Goal: Obtain resource: Obtain resource

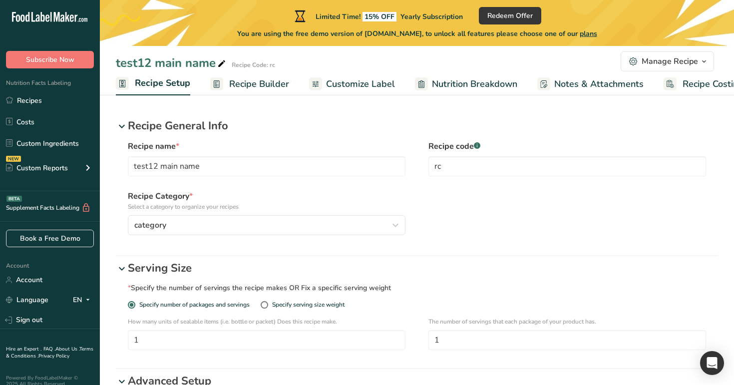
scroll to position [0, 3]
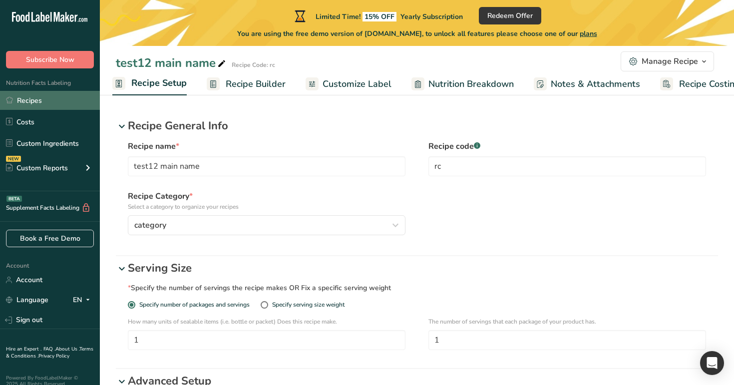
click at [61, 97] on link "Recipes" at bounding box center [50, 100] width 100 height 19
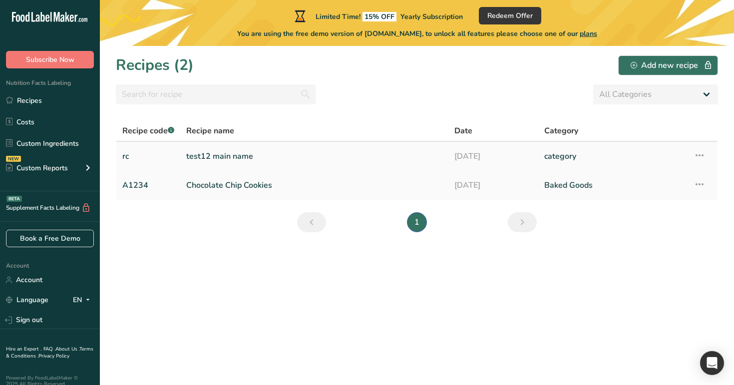
click at [513, 159] on link "[DATE]" at bounding box center [493, 156] width 78 height 21
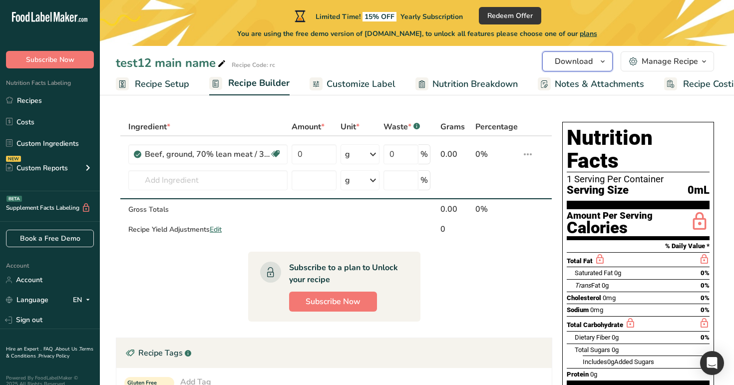
click at [601, 62] on icon "button" at bounding box center [603, 61] width 8 height 12
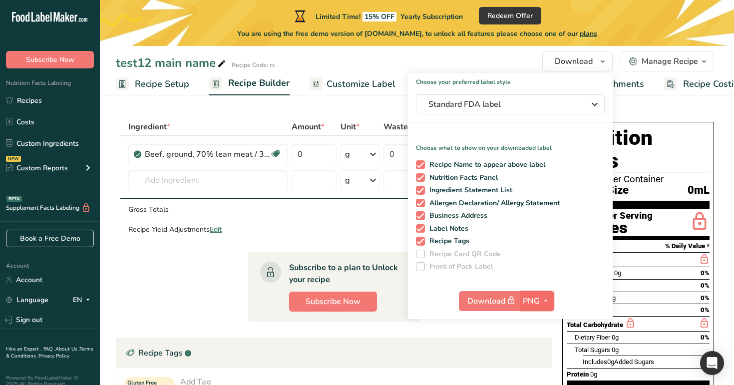
click at [530, 306] on span "PNG" at bounding box center [531, 301] width 17 height 12
click at [537, 337] on link "BMP" at bounding box center [538, 337] width 32 height 16
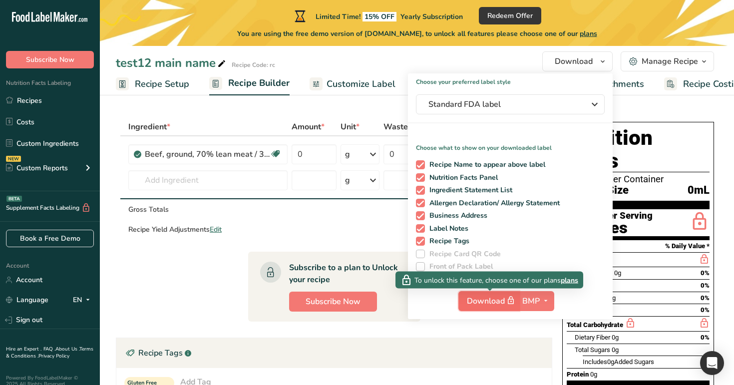
click at [506, 301] on span "button" at bounding box center [511, 301] width 12 height 12
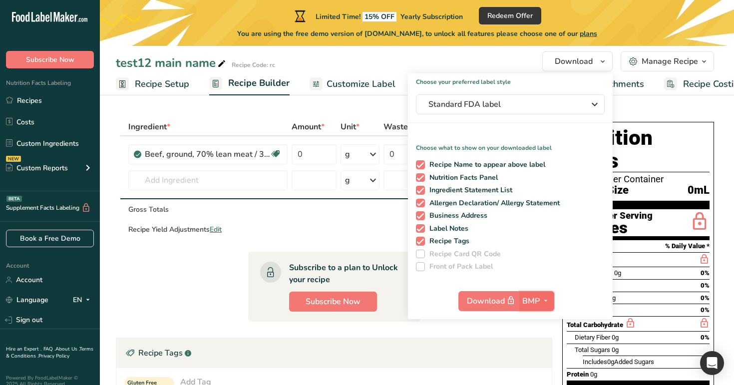
click at [538, 293] on button "BMP" at bounding box center [536, 301] width 35 height 20
click at [539, 320] on link "PNG" at bounding box center [538, 321] width 32 height 16
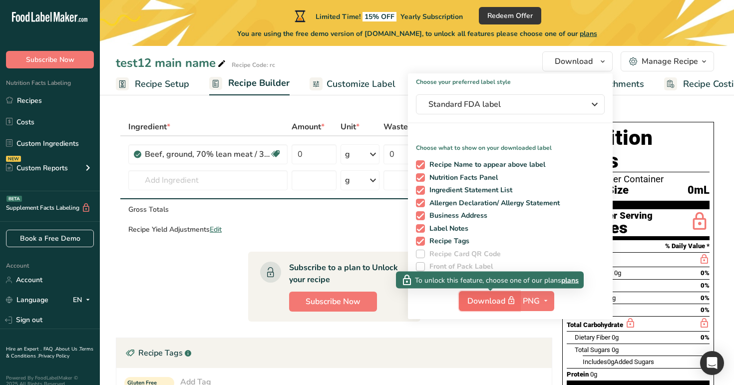
click at [498, 297] on span "Download" at bounding box center [492, 301] width 50 height 12
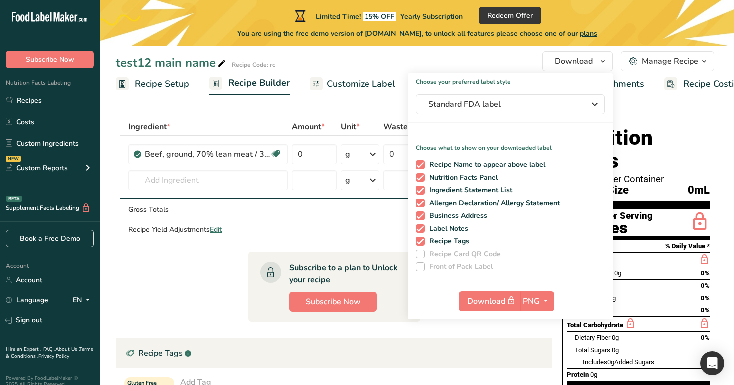
click at [585, 368] on div "Protein 0g" at bounding box center [638, 374] width 143 height 12
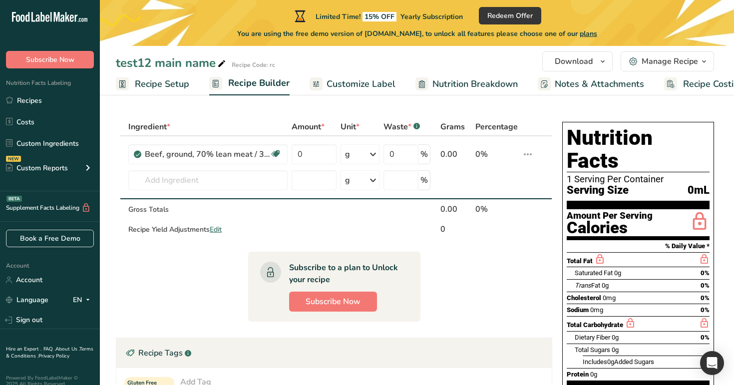
click at [263, 127] on div "Ingredient *" at bounding box center [207, 127] width 159 height 12
click at [231, 178] on input "text" at bounding box center [207, 180] width 159 height 20
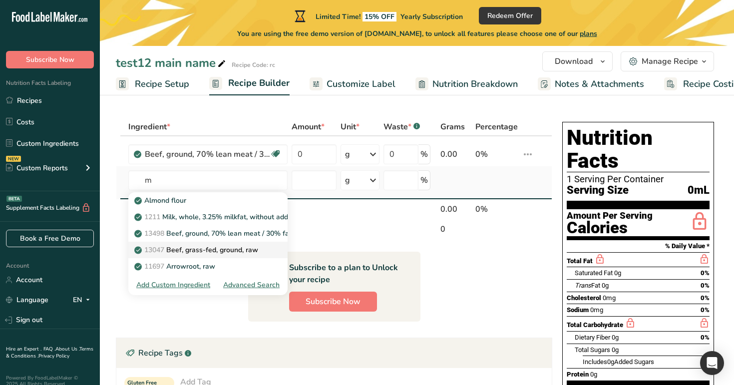
click at [224, 243] on link "13047 Beef, grass-fed, ground, raw" at bounding box center [207, 250] width 159 height 16
type input "Beef, grass-fed, ground, raw"
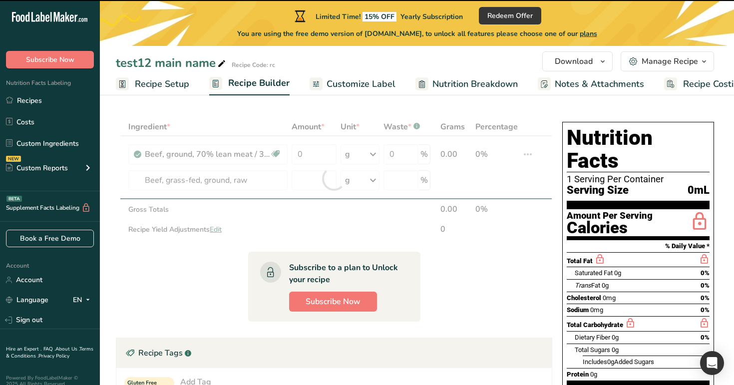
type input "0"
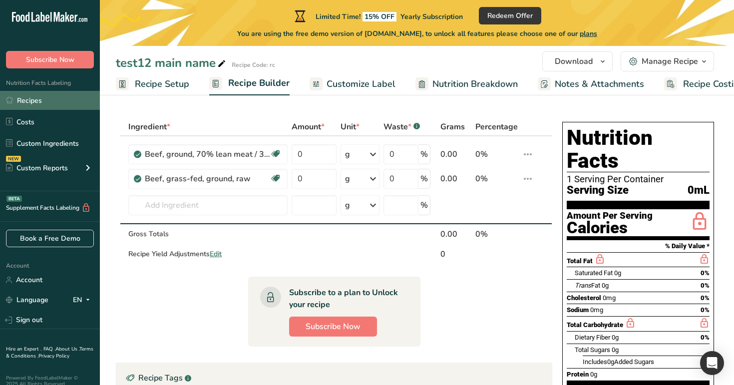
click at [53, 97] on link "Recipes" at bounding box center [50, 100] width 100 height 19
